Goal: Check status: Check status

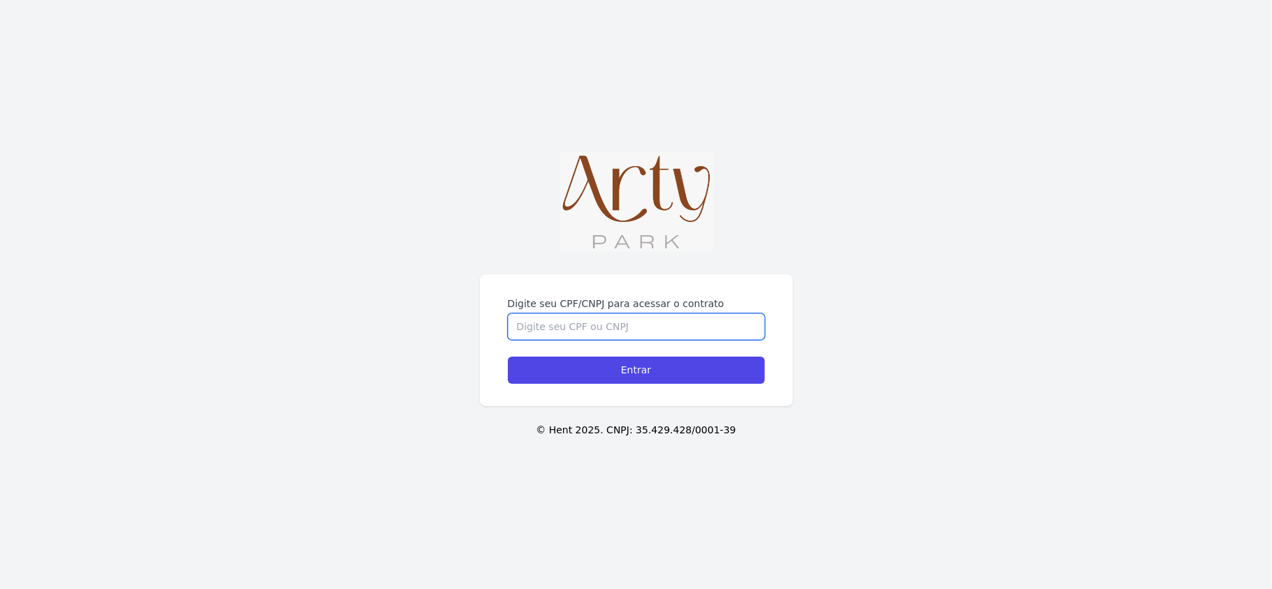
click at [594, 329] on input "Digite seu CPF/CNPJ para acessar o contrato" at bounding box center [636, 327] width 257 height 27
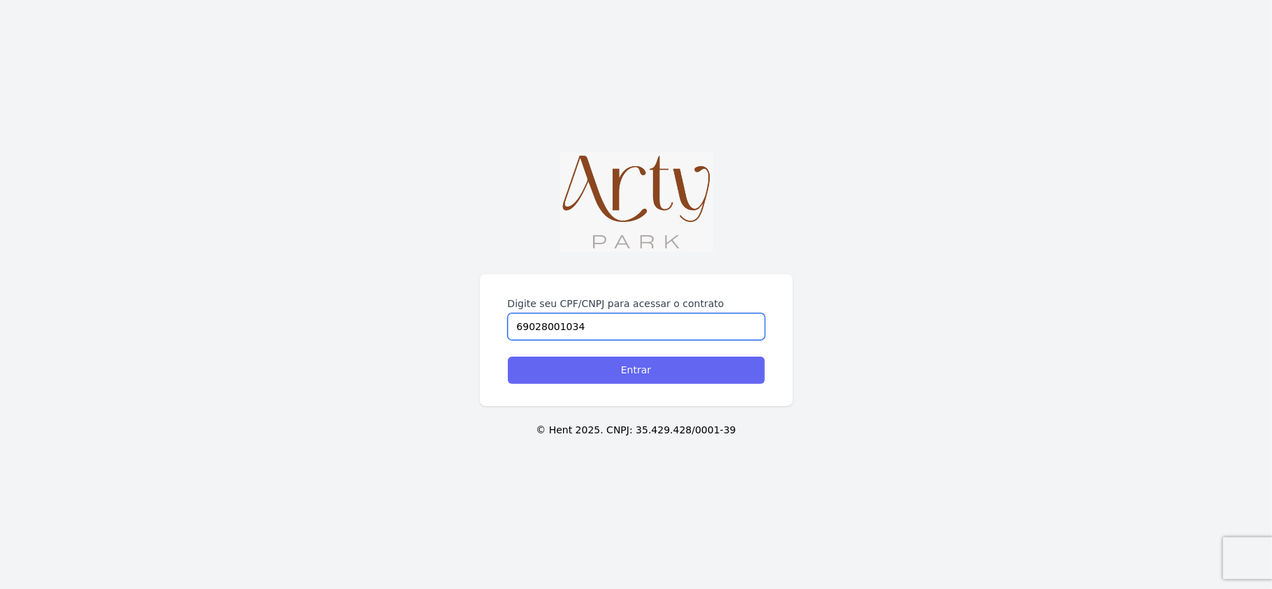
type input "69028001034"
click at [681, 373] on input "Entrar" at bounding box center [636, 370] width 257 height 27
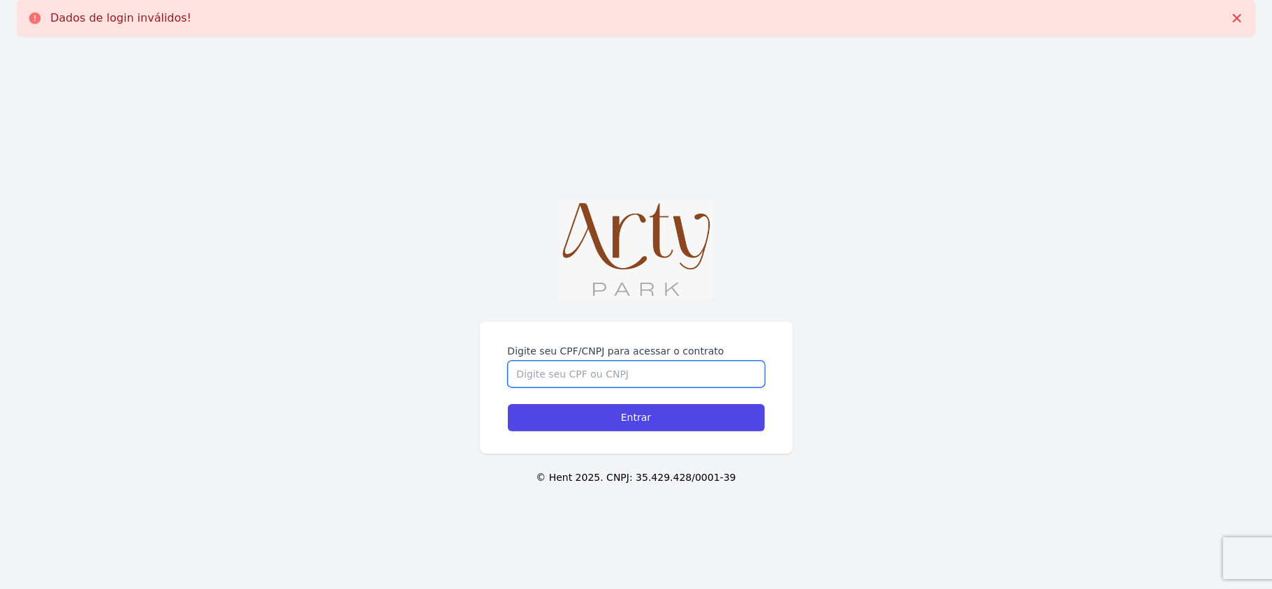
click at [638, 381] on input "Digite seu CPF/CNPJ para acessar o contrato" at bounding box center [636, 374] width 257 height 27
type input "69028001034"
